Goal: Information Seeking & Learning: Learn about a topic

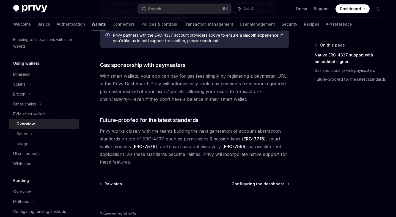
scroll to position [444, 0]
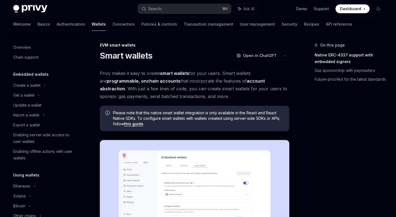
scroll to position [112, 0]
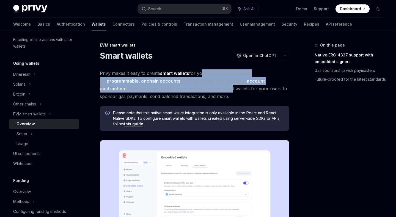
drag, startPoint x: 201, startPoint y: 71, endPoint x: 203, endPoint y: 92, distance: 20.5
click at [203, 92] on span "Privy makes it easy to create smart wallets for your users. Smart wallets are p…" at bounding box center [195, 84] width 190 height 31
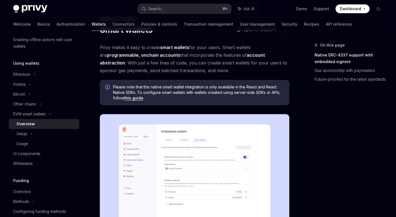
scroll to position [26, 0]
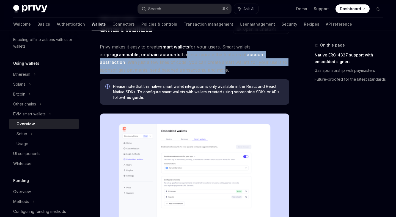
drag, startPoint x: 176, startPoint y: 53, endPoint x: 197, endPoint y: 68, distance: 25.7
click at [197, 68] on span "Privy makes it easy to create smart wallets for your users. Smart wallets are p…" at bounding box center [195, 58] width 190 height 31
drag, startPoint x: 202, startPoint y: 68, endPoint x: 189, endPoint y: 56, distance: 17.9
click at [189, 56] on span "Privy makes it easy to create smart wallets for your users. Smart wallets are p…" at bounding box center [195, 58] width 190 height 31
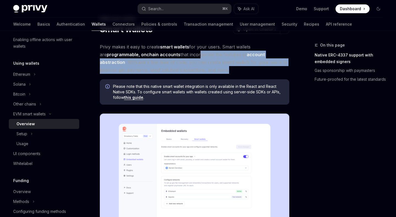
click at [189, 56] on span "Privy makes it easy to create smart wallets for your users. Smart wallets are p…" at bounding box center [195, 58] width 190 height 31
drag, startPoint x: 189, startPoint y: 56, endPoint x: 203, endPoint y: 67, distance: 17.6
click at [203, 67] on span "Privy makes it easy to create smart wallets for your users. Smart wallets are p…" at bounding box center [195, 58] width 190 height 31
drag, startPoint x: 203, startPoint y: 67, endPoint x: 193, endPoint y: 53, distance: 17.7
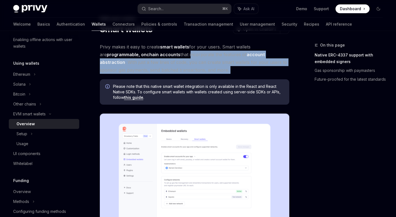
click at [193, 53] on span "Privy makes it easy to create smart wallets for your users. Smart wallets are p…" at bounding box center [195, 58] width 190 height 31
drag, startPoint x: 193, startPoint y: 53, endPoint x: 207, endPoint y: 69, distance: 21.9
click at [207, 69] on span "Privy makes it easy to create smart wallets for your users. Smart wallets are p…" at bounding box center [195, 58] width 190 height 31
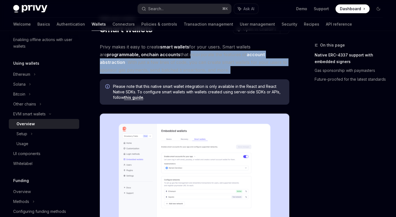
drag, startPoint x: 207, startPoint y: 69, endPoint x: 192, endPoint y: 54, distance: 21.8
click at [192, 54] on span "Privy makes it easy to create smart wallets for your users. Smart wallets are p…" at bounding box center [195, 58] width 190 height 31
drag, startPoint x: 192, startPoint y: 54, endPoint x: 203, endPoint y: 68, distance: 18.2
click at [203, 68] on span "Privy makes it easy to create smart wallets for your users. Smart wallets are p…" at bounding box center [195, 58] width 190 height 31
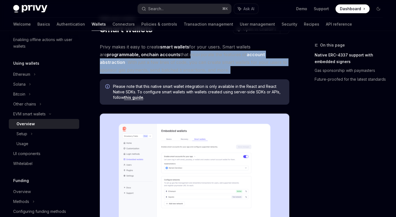
click at [203, 68] on span "Privy makes it easy to create smart wallets for your users. Smart wallets are p…" at bounding box center [195, 58] width 190 height 31
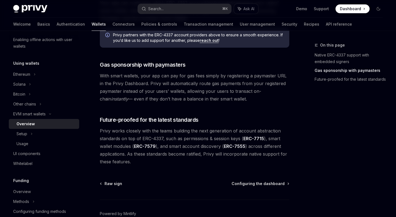
scroll to position [444, 0]
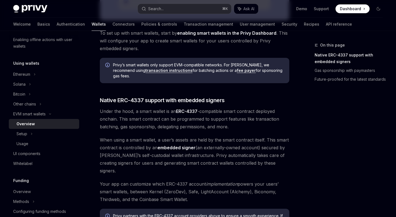
scroll to position [247, 0]
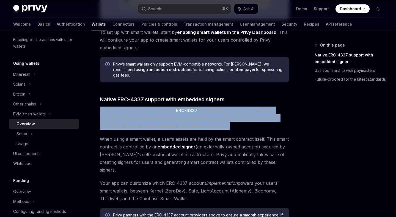
drag, startPoint x: 98, startPoint y: 106, endPoint x: 156, endPoint y: 127, distance: 62.2
click at [156, 127] on div "EVM smart wallets Smart wallets OpenAI Open in ChatGPT OpenAI Open in ChatGPT P…" at bounding box center [143, 111] width 295 height 632
click at [156, 127] on div "Privy makes it easy to create smart wallets for your users. Smart wallets are p…" at bounding box center [195, 83] width 190 height 523
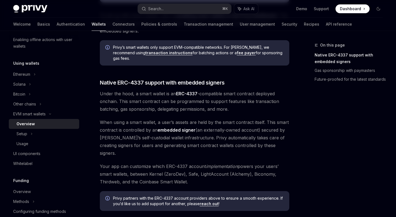
scroll to position [269, 0]
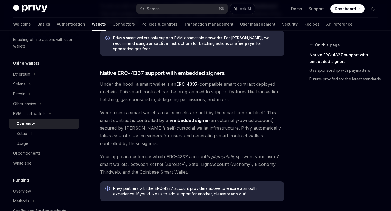
type textarea "*"
